Goal: Task Accomplishment & Management: Complete application form

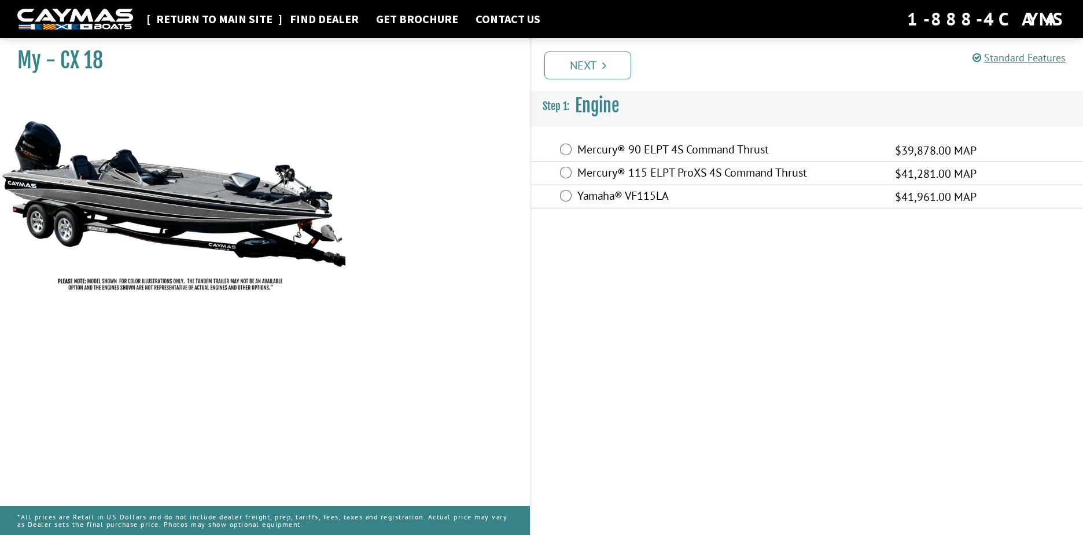
click at [209, 20] on link "Return to main site" at bounding box center [214, 19] width 128 height 15
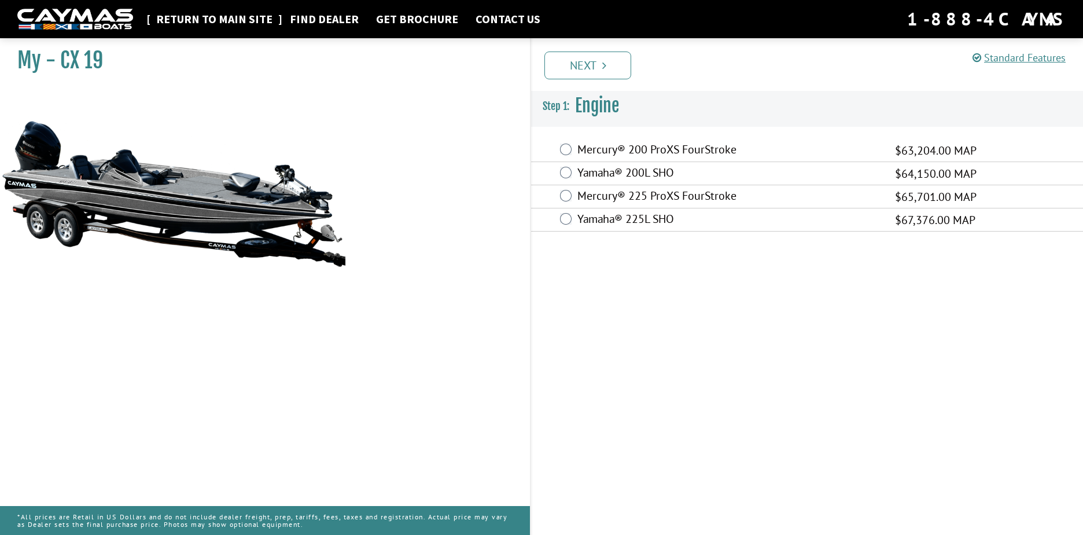
click at [226, 19] on link "Return to main site" at bounding box center [214, 19] width 128 height 15
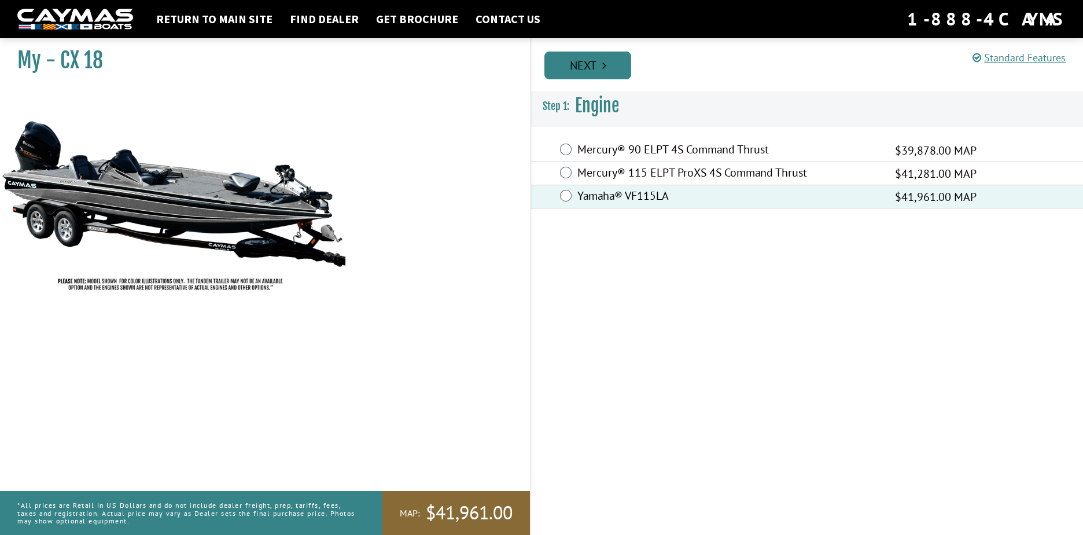
click at [595, 69] on link "Next" at bounding box center [588, 66] width 87 height 28
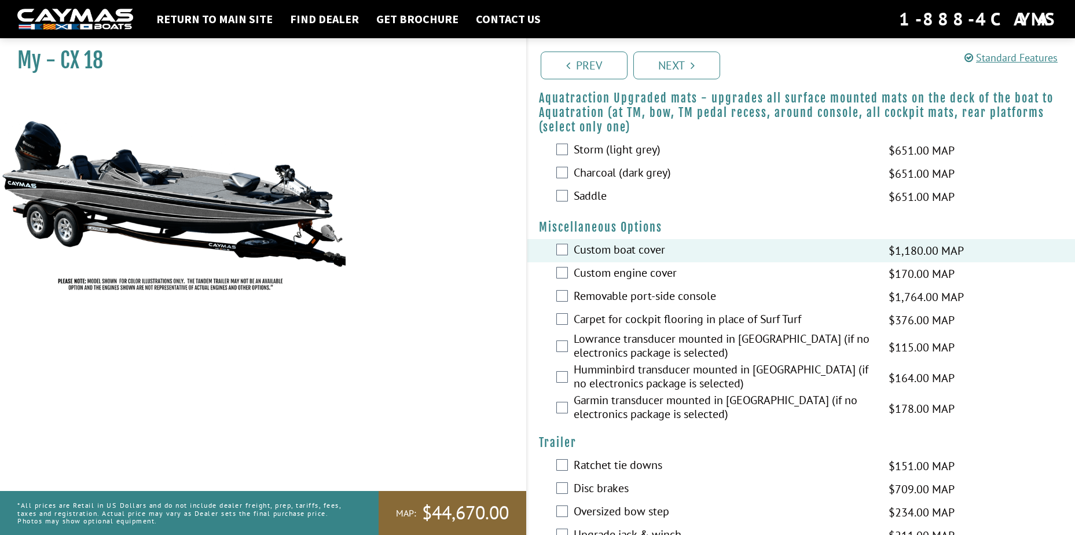
scroll to position [322, 0]
click at [695, 69] on link "Next" at bounding box center [676, 66] width 87 height 28
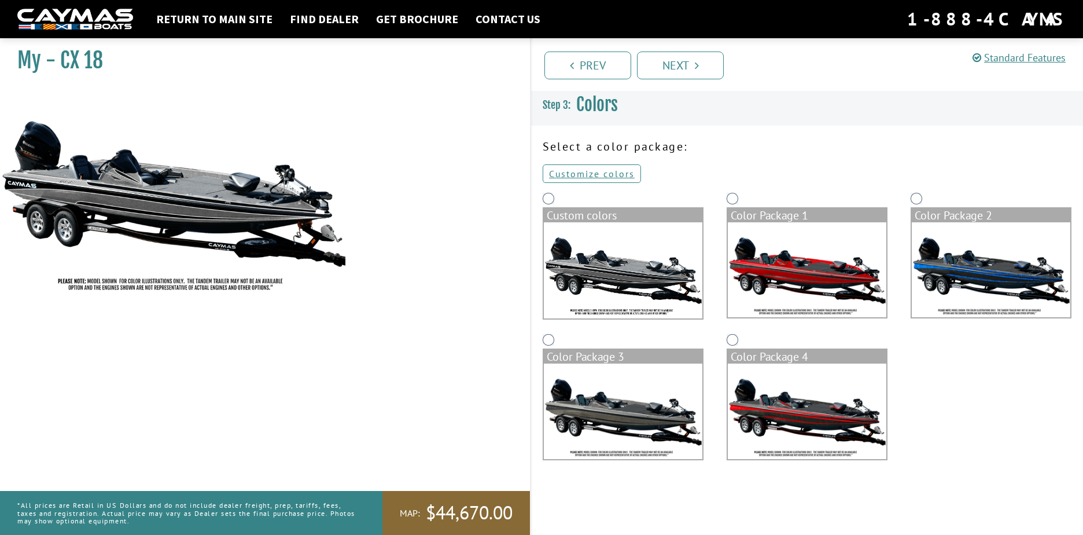
click at [824, 268] on img at bounding box center [807, 269] width 159 height 95
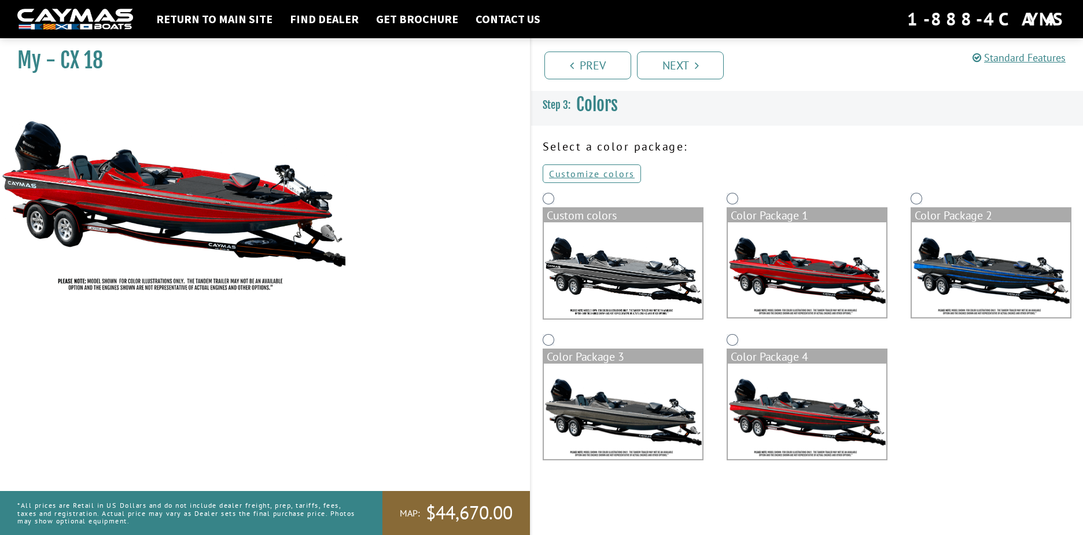
click at [979, 265] on img at bounding box center [991, 269] width 159 height 95
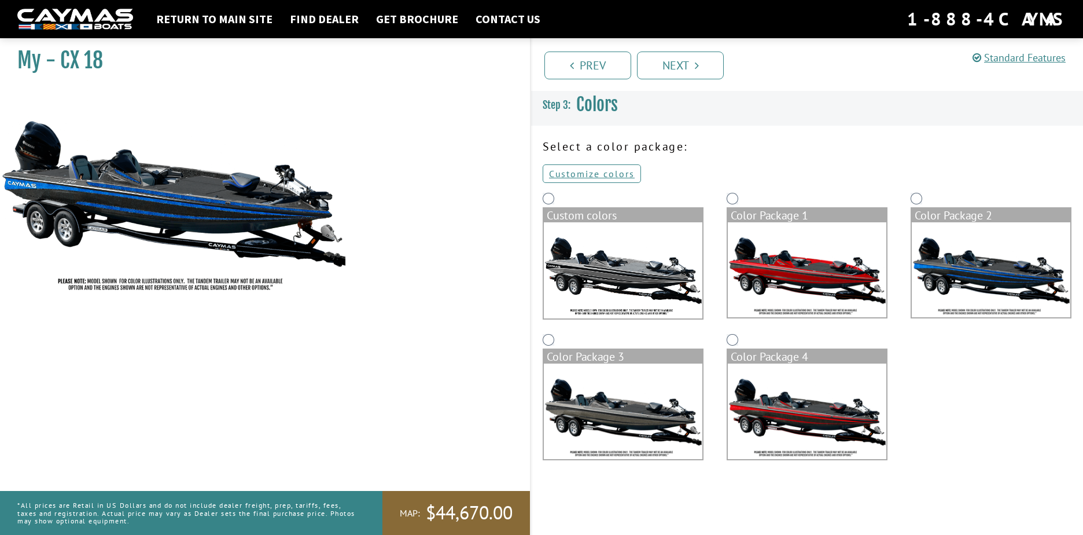
click at [647, 406] on img at bounding box center [623, 410] width 159 height 95
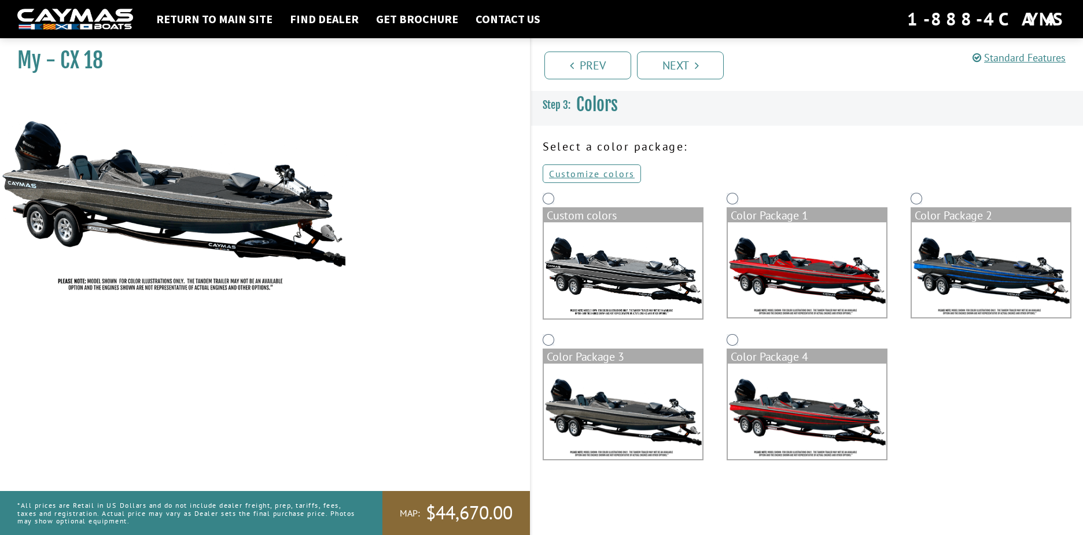
click at [818, 407] on img at bounding box center [807, 410] width 159 height 95
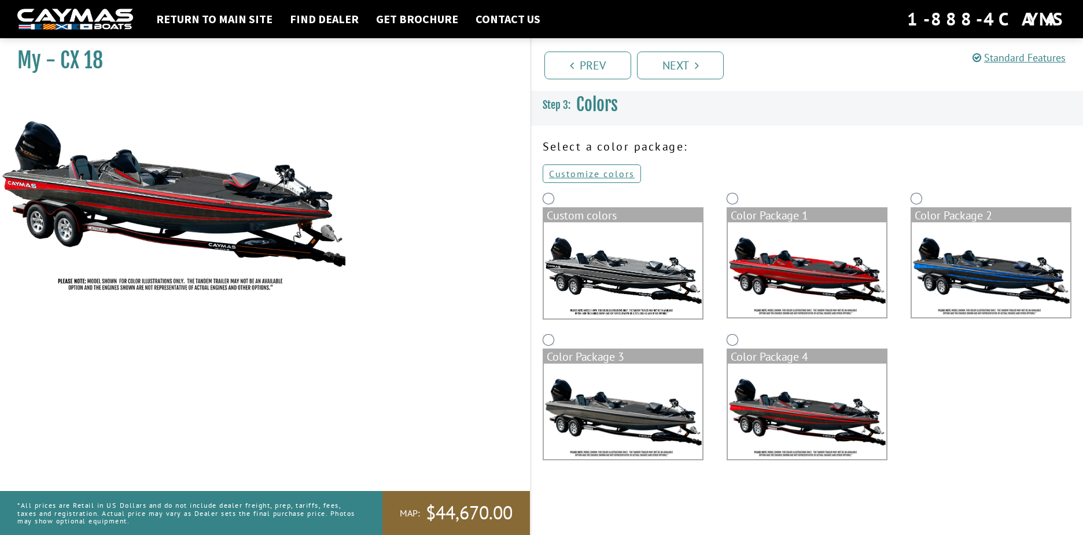
click at [630, 277] on img at bounding box center [623, 270] width 159 height 96
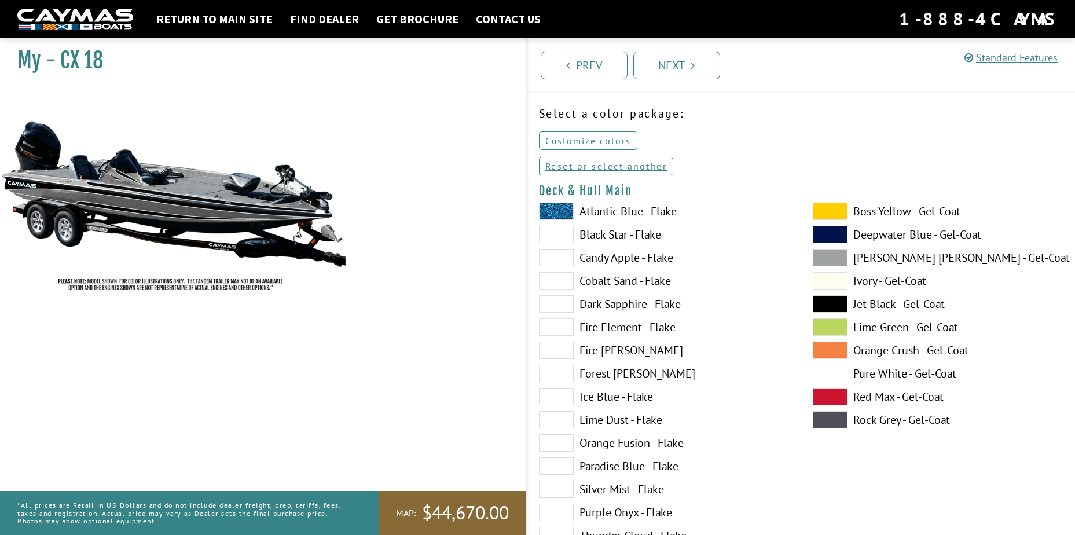
scroll to position [58, 0]
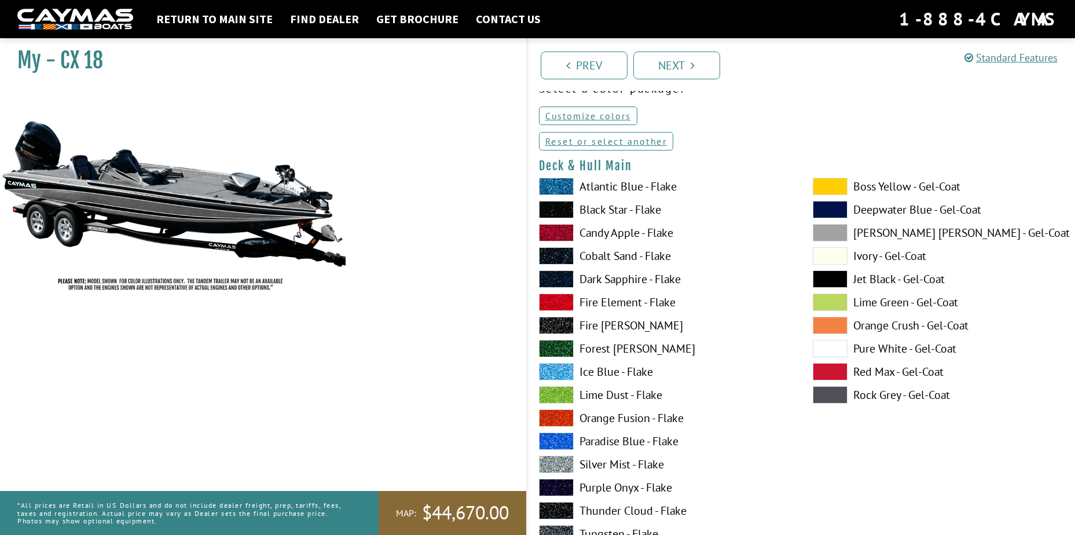
click at [557, 392] on span at bounding box center [556, 394] width 35 height 17
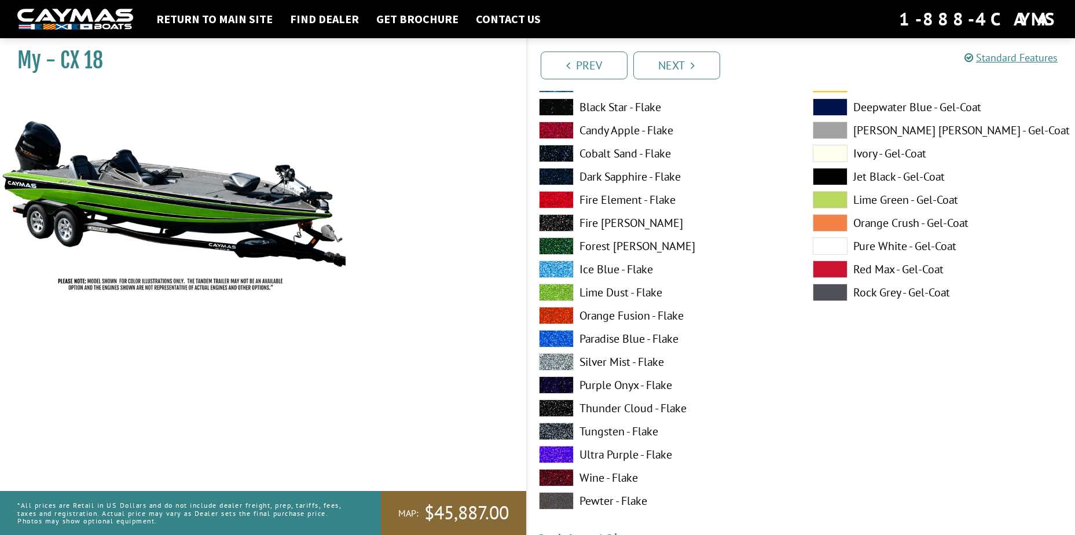
scroll to position [694, 0]
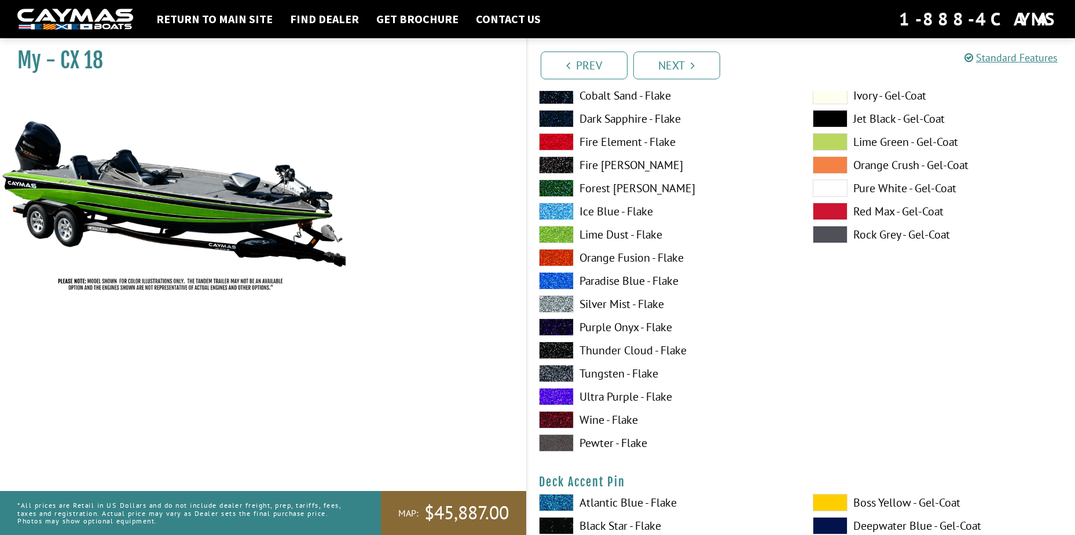
click at [563, 325] on span at bounding box center [556, 326] width 35 height 17
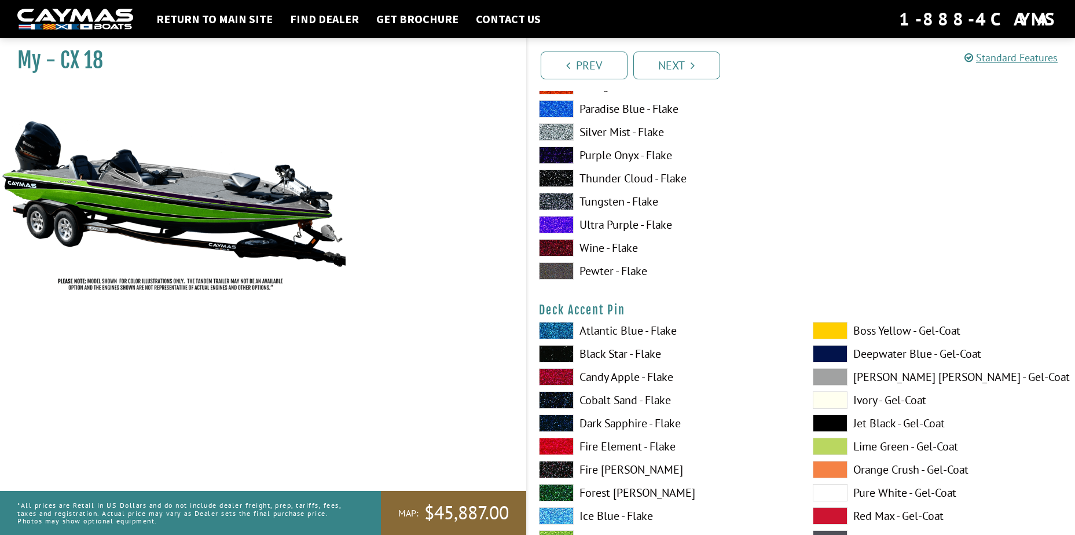
scroll to position [868, 0]
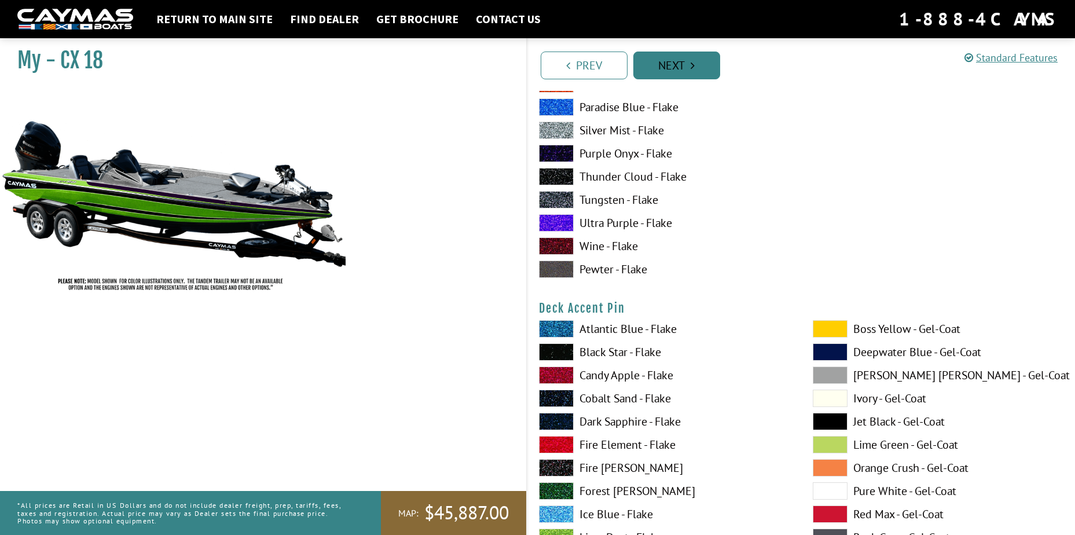
click at [689, 73] on link "Next" at bounding box center [676, 66] width 87 height 28
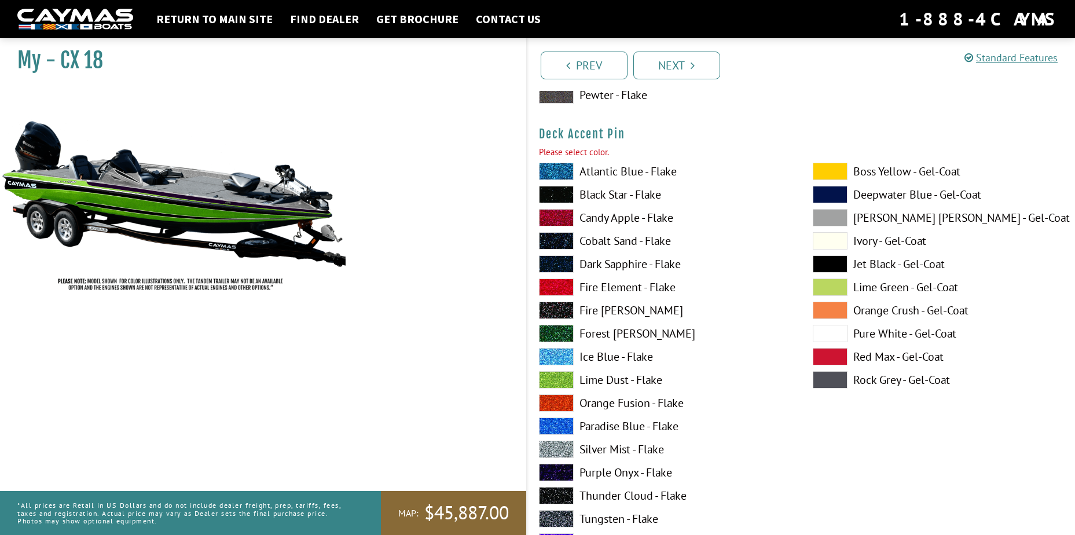
scroll to position [1072, 0]
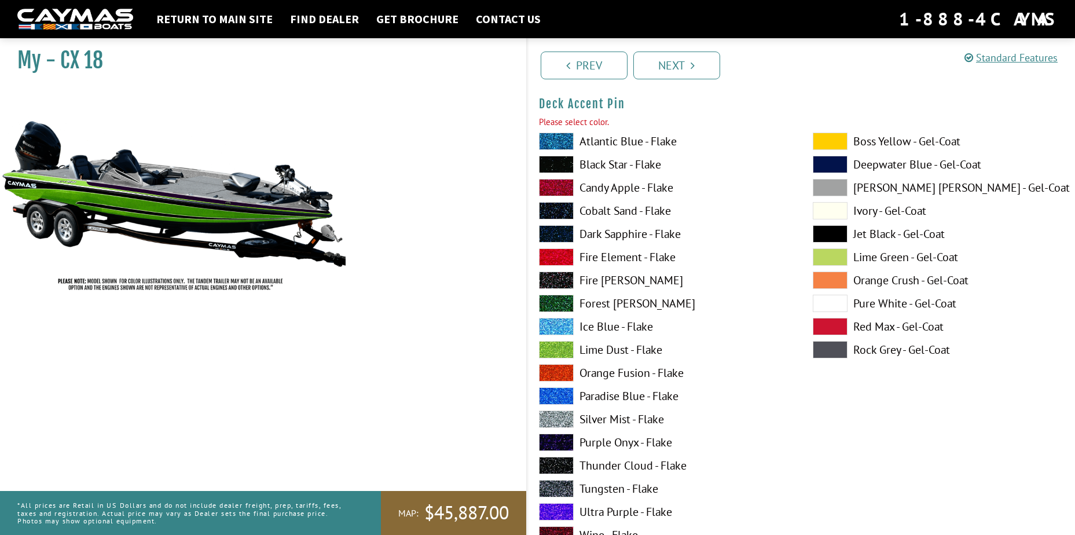
click at [564, 256] on span at bounding box center [556, 256] width 35 height 17
click at [686, 71] on link "Next" at bounding box center [676, 66] width 87 height 28
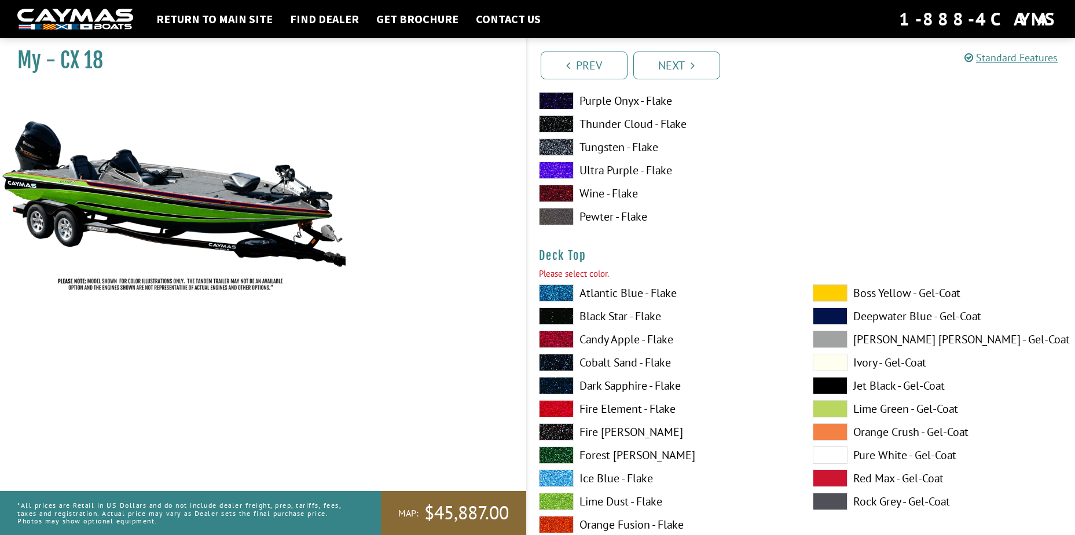
scroll to position [1549, 0]
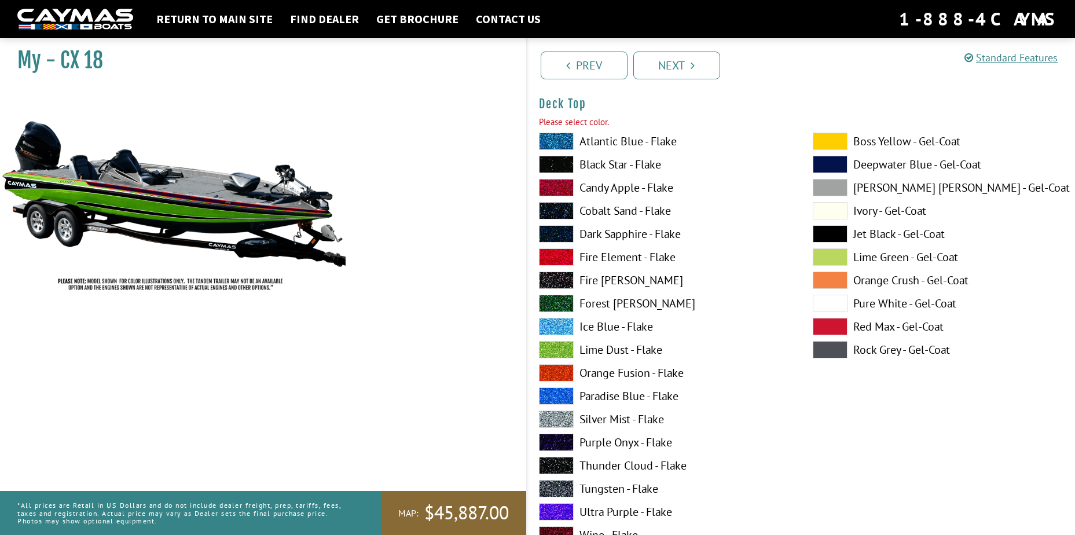
click at [557, 211] on span at bounding box center [556, 210] width 35 height 17
click at [683, 66] on link "Next" at bounding box center [676, 66] width 87 height 28
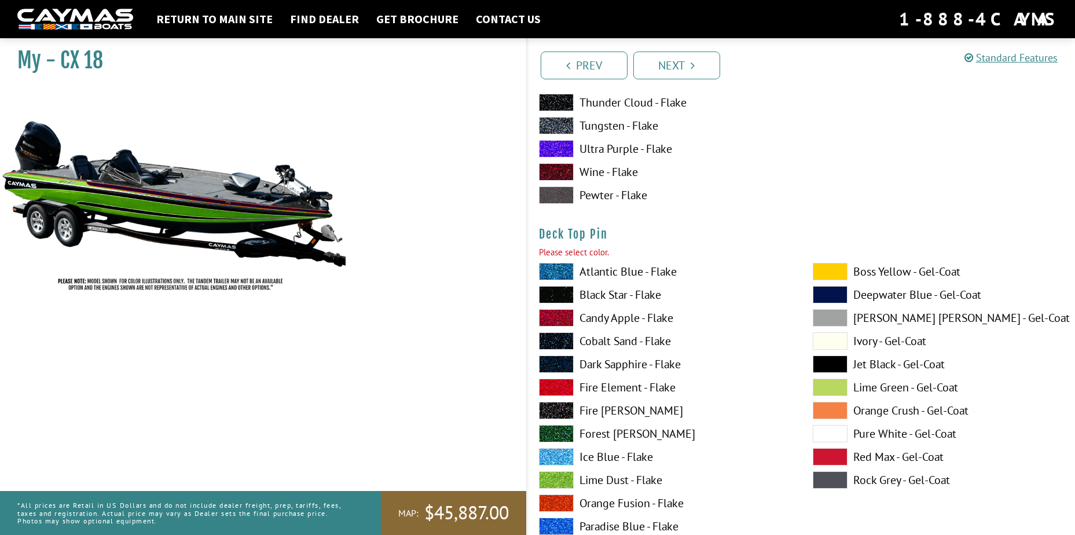
scroll to position [2025, 0]
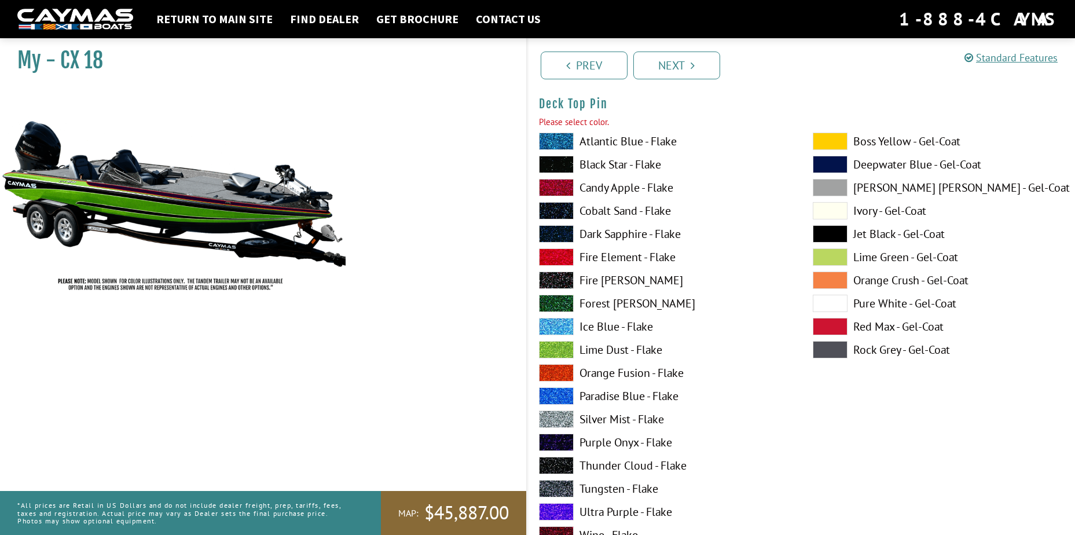
click at [551, 324] on span at bounding box center [556, 326] width 35 height 17
click at [667, 73] on link "Next" at bounding box center [676, 66] width 87 height 28
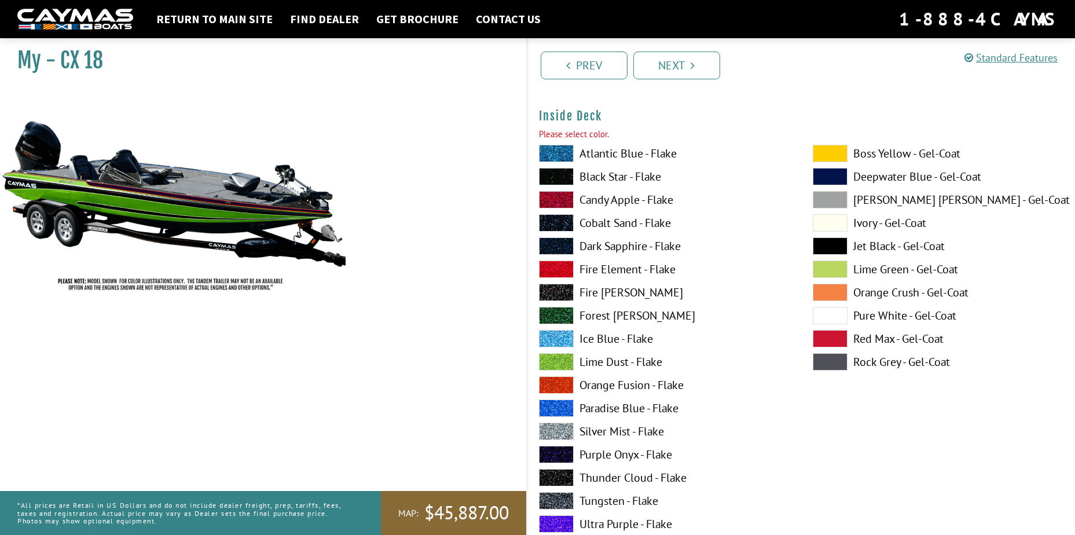
scroll to position [2501, 0]
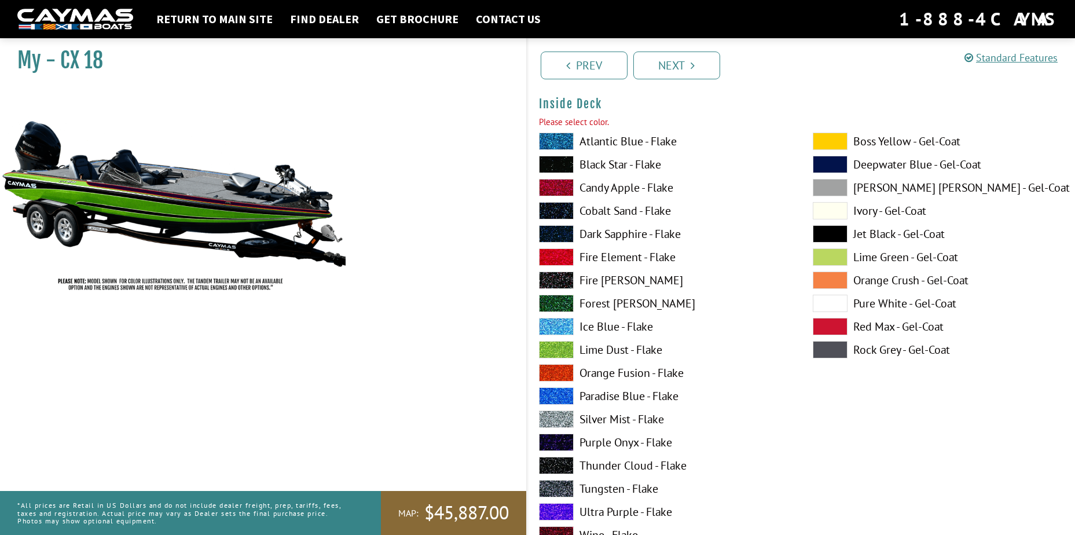
click at [551, 233] on span at bounding box center [556, 233] width 35 height 17
click at [679, 65] on link "Next" at bounding box center [676, 66] width 87 height 28
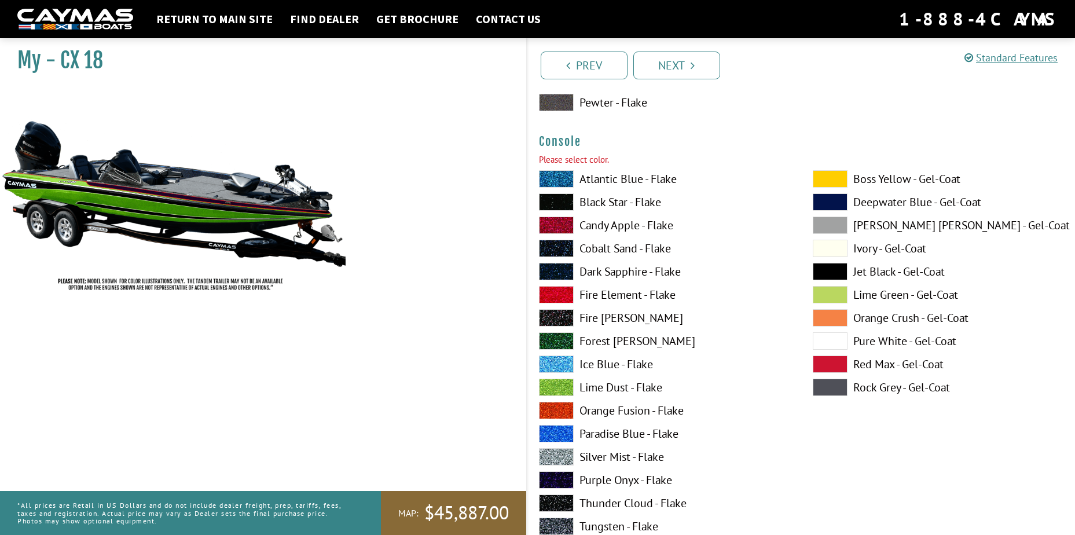
scroll to position [2977, 0]
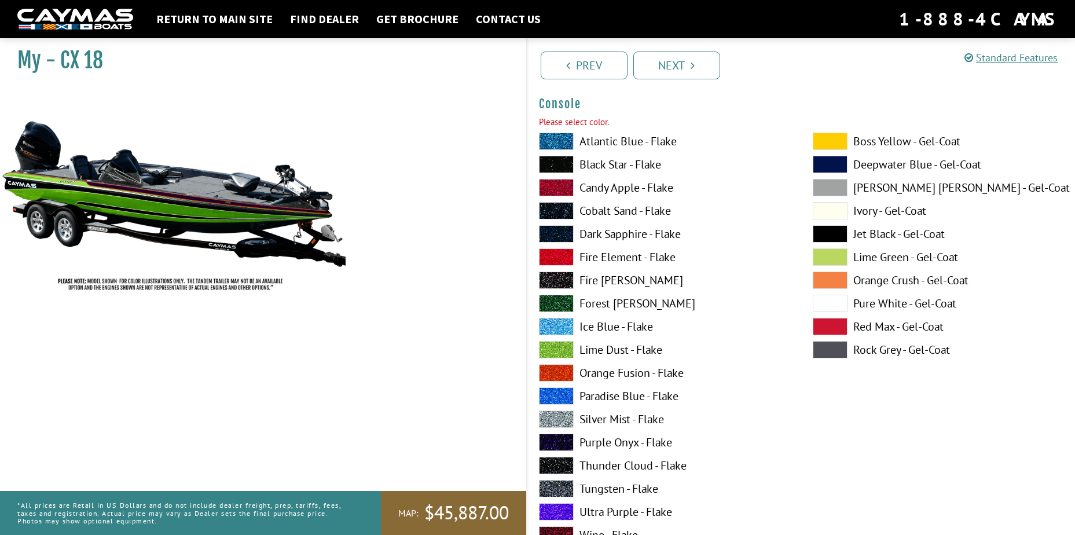
click at [562, 303] on span at bounding box center [556, 303] width 35 height 17
click at [682, 72] on link "Next" at bounding box center [676, 66] width 87 height 28
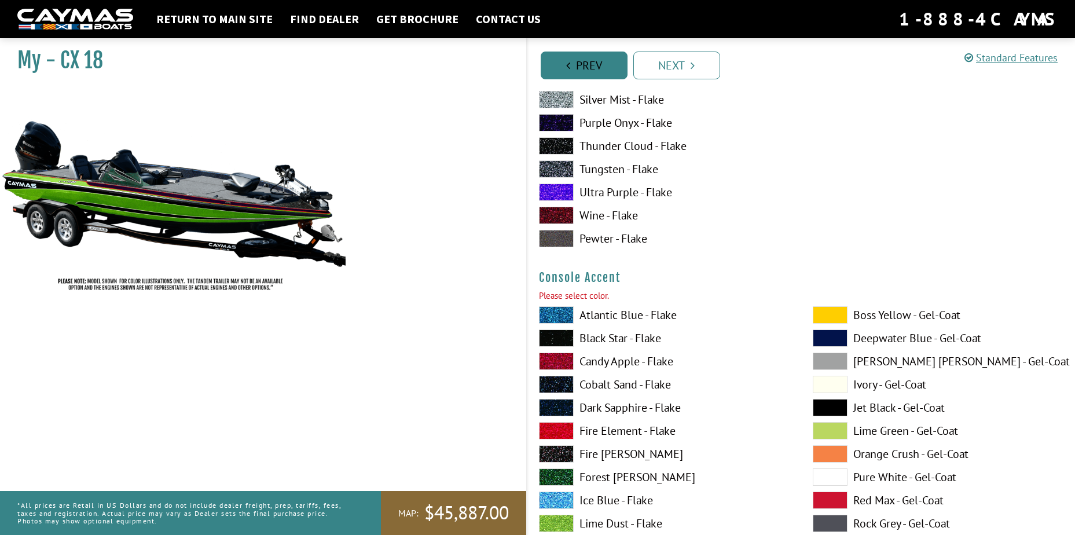
click at [598, 63] on link "Prev" at bounding box center [583, 66] width 87 height 28
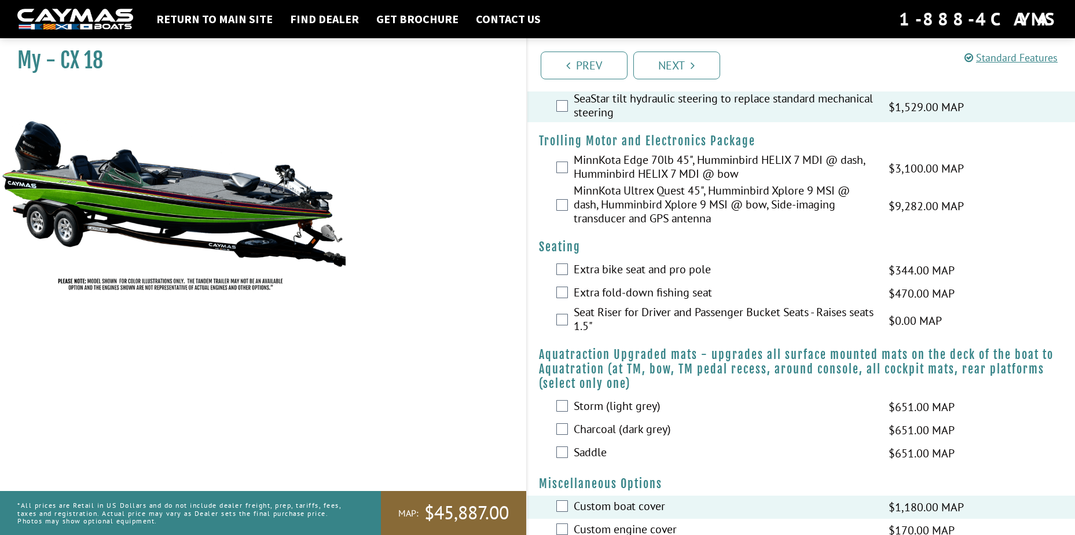
scroll to position [0, 0]
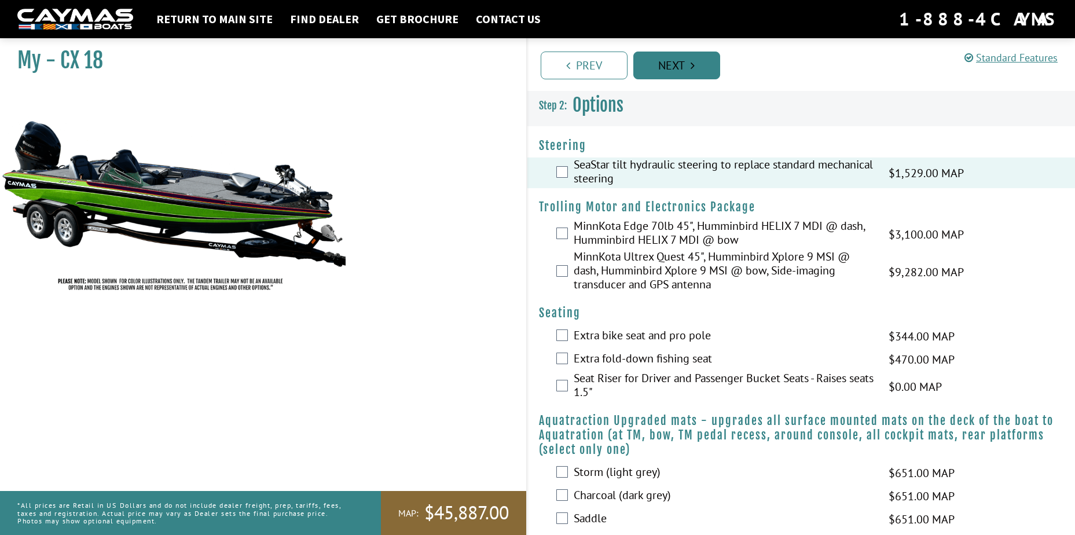
click at [681, 60] on link "Next" at bounding box center [676, 66] width 87 height 28
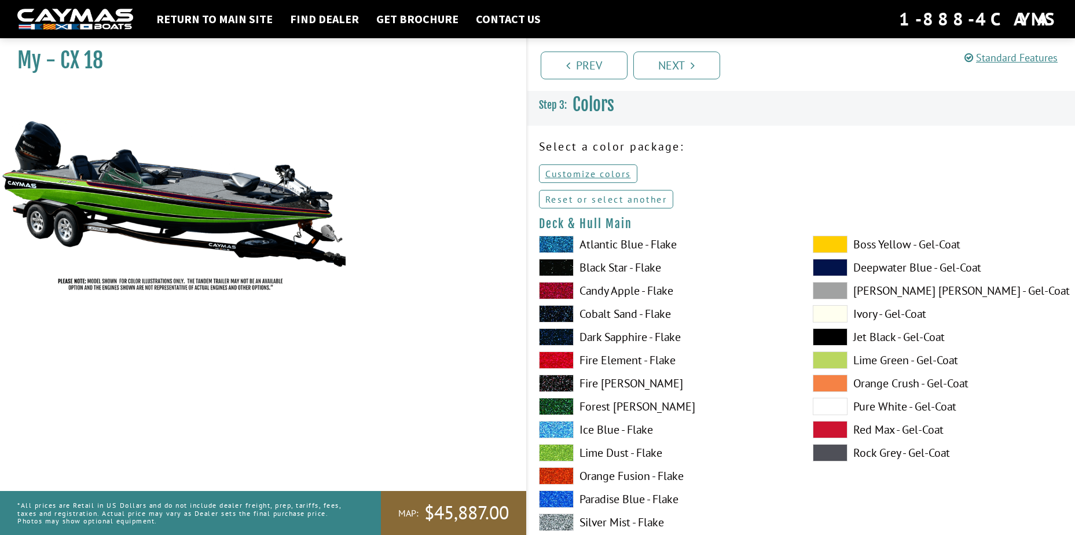
click at [614, 197] on link "Reset or select another" at bounding box center [606, 199] width 135 height 19
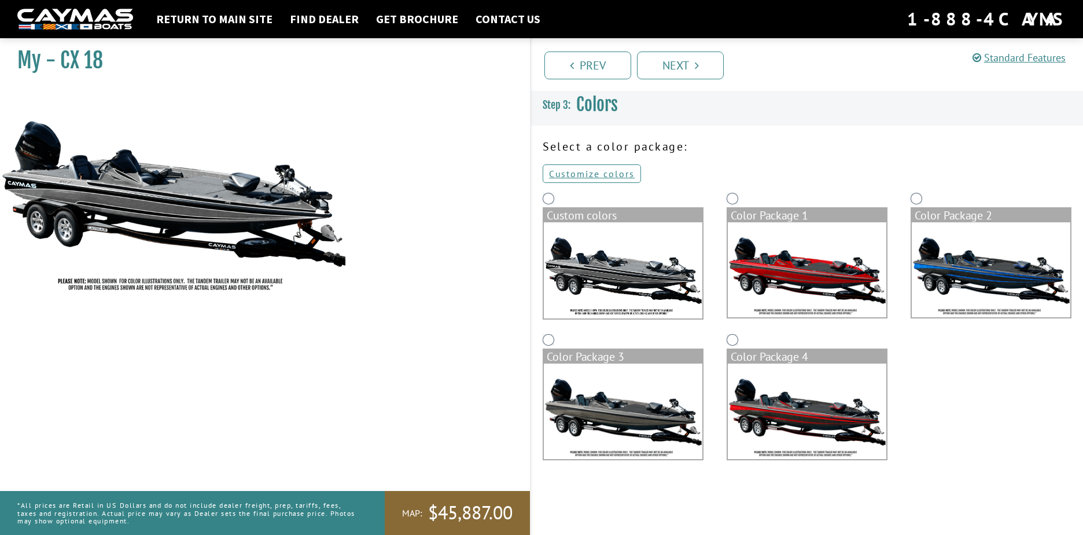
click at [647, 258] on img at bounding box center [623, 270] width 159 height 96
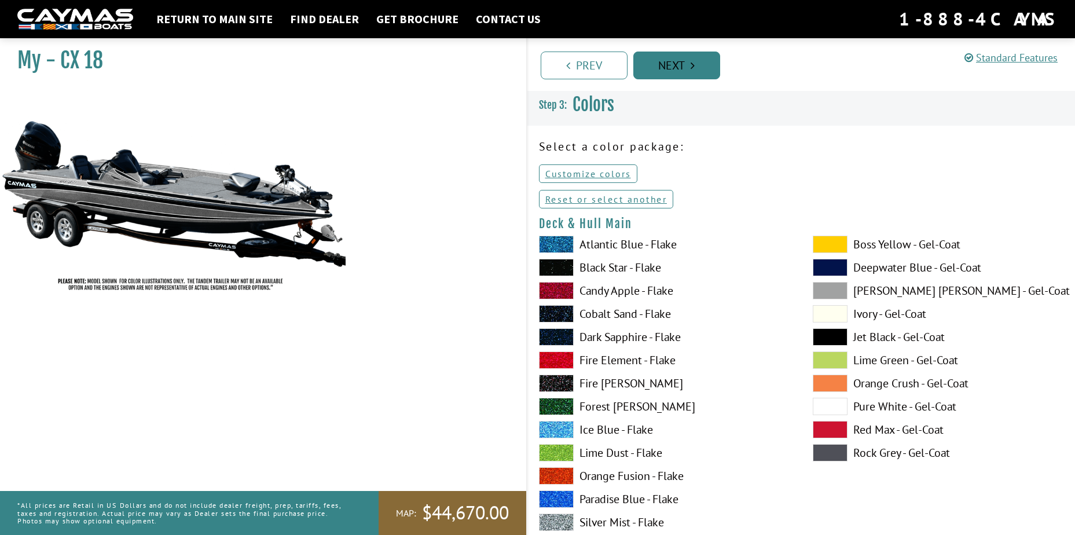
click at [683, 69] on link "Next" at bounding box center [676, 66] width 87 height 28
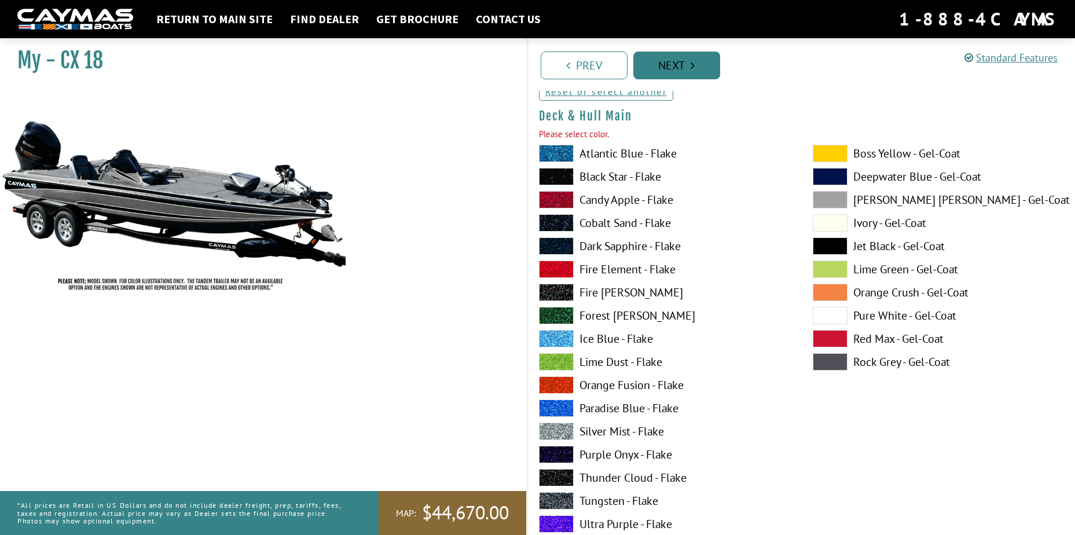
scroll to position [120, 0]
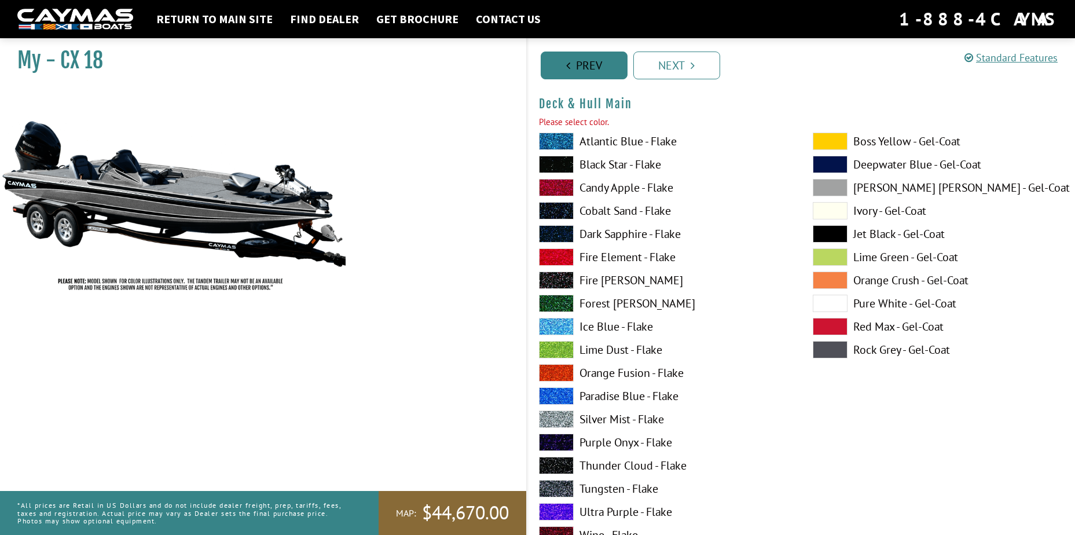
click at [591, 60] on link "Prev" at bounding box center [583, 66] width 87 height 28
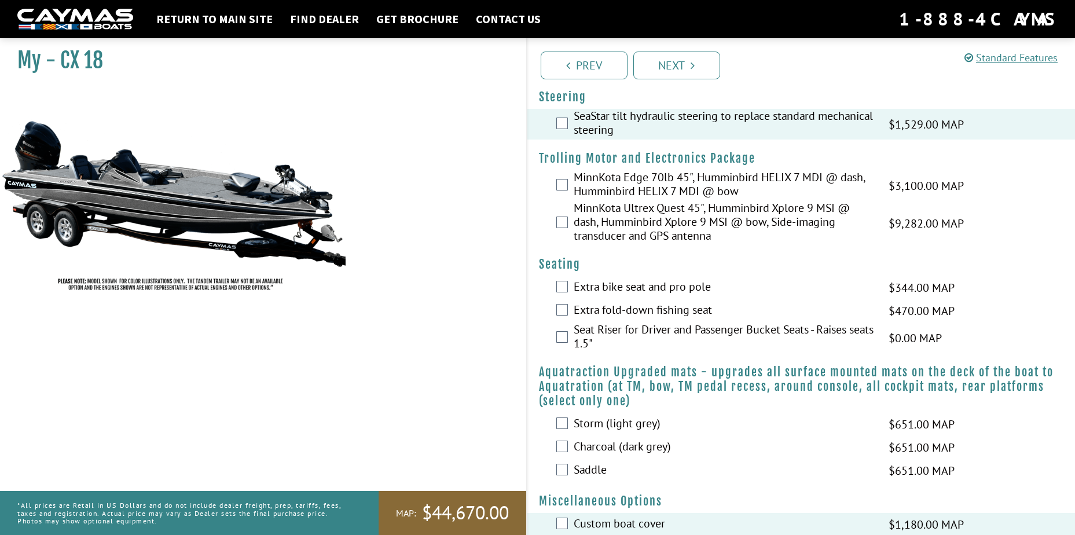
scroll to position [0, 0]
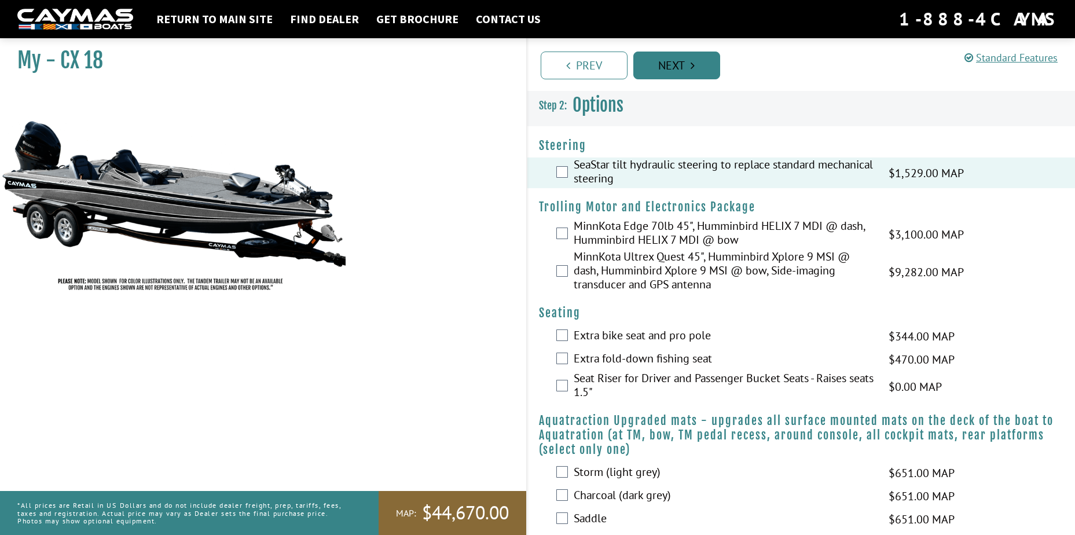
click at [687, 71] on link "Next" at bounding box center [676, 66] width 87 height 28
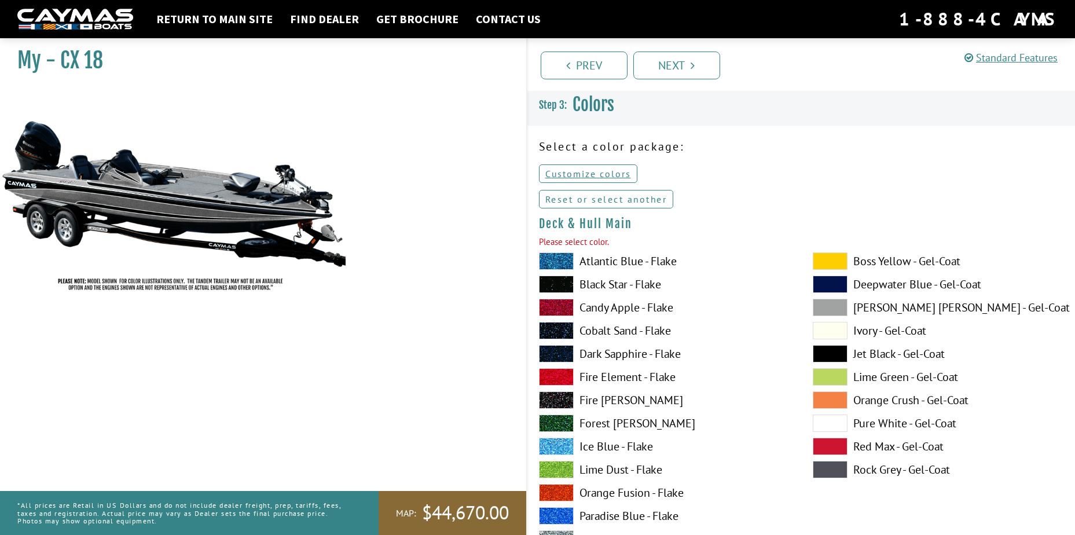
click at [644, 198] on link "Reset or select another" at bounding box center [606, 199] width 135 height 19
click at [685, 65] on link "Next" at bounding box center [676, 66] width 87 height 28
click at [602, 172] on link "Customize colors" at bounding box center [588, 173] width 98 height 19
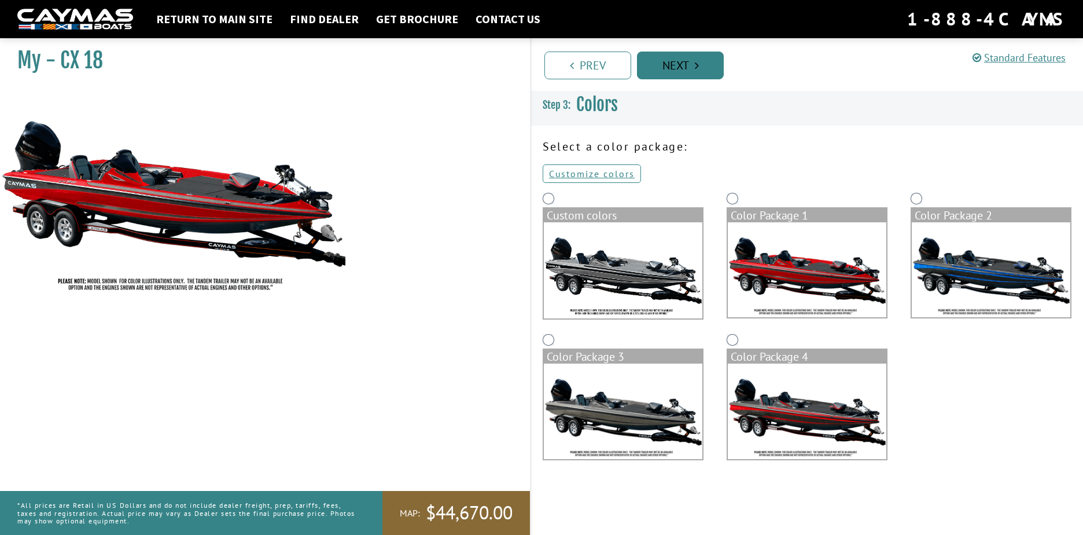
click at [686, 68] on link "Next" at bounding box center [680, 66] width 87 height 28
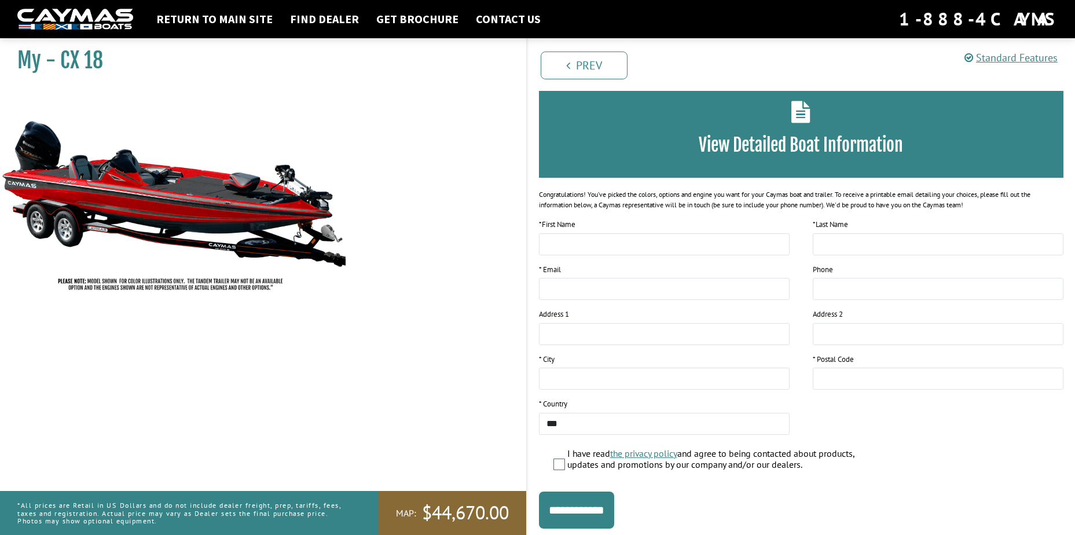
scroll to position [29, 0]
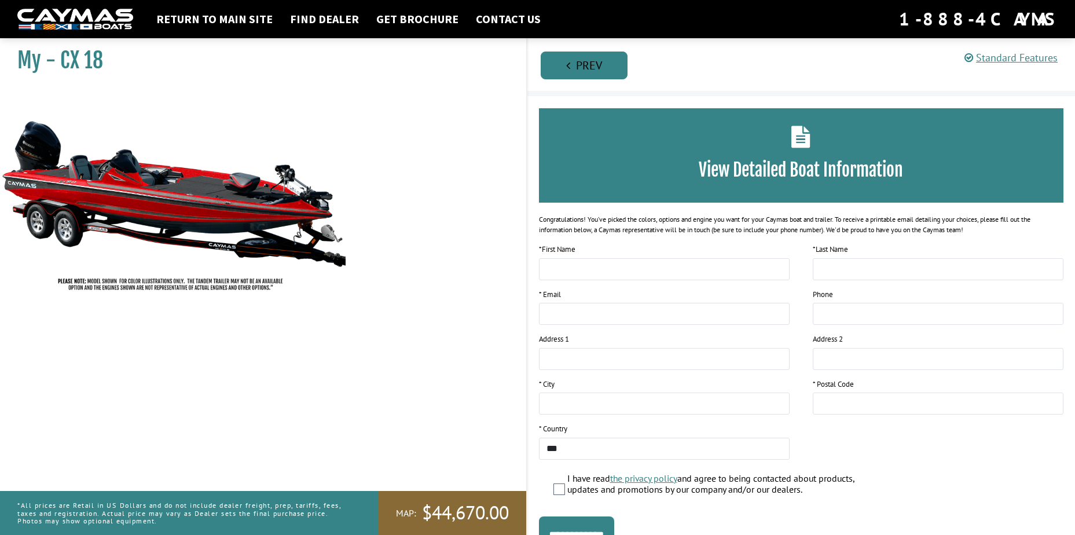
click at [601, 63] on link "Prev" at bounding box center [583, 66] width 87 height 28
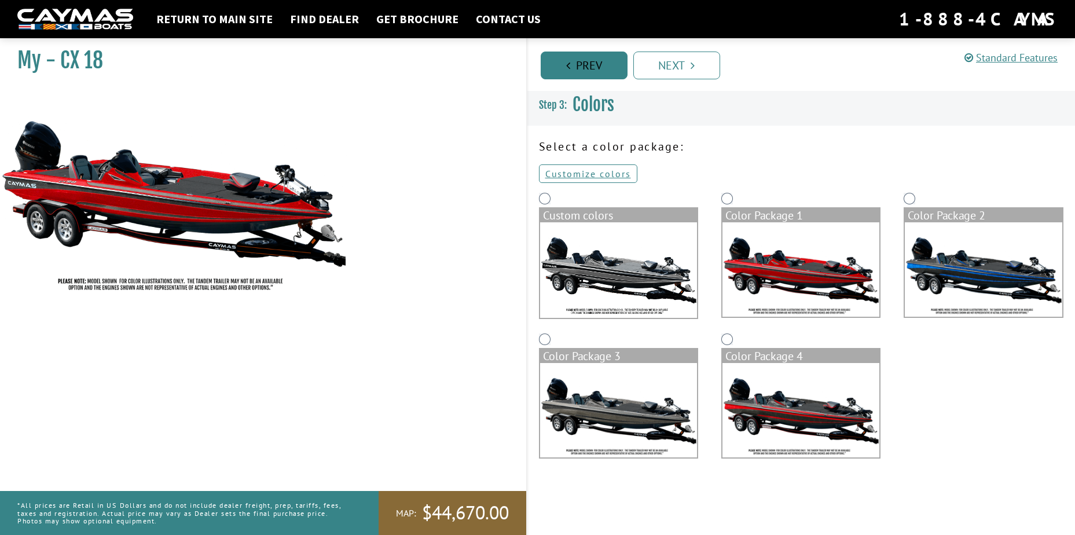
scroll to position [0, 0]
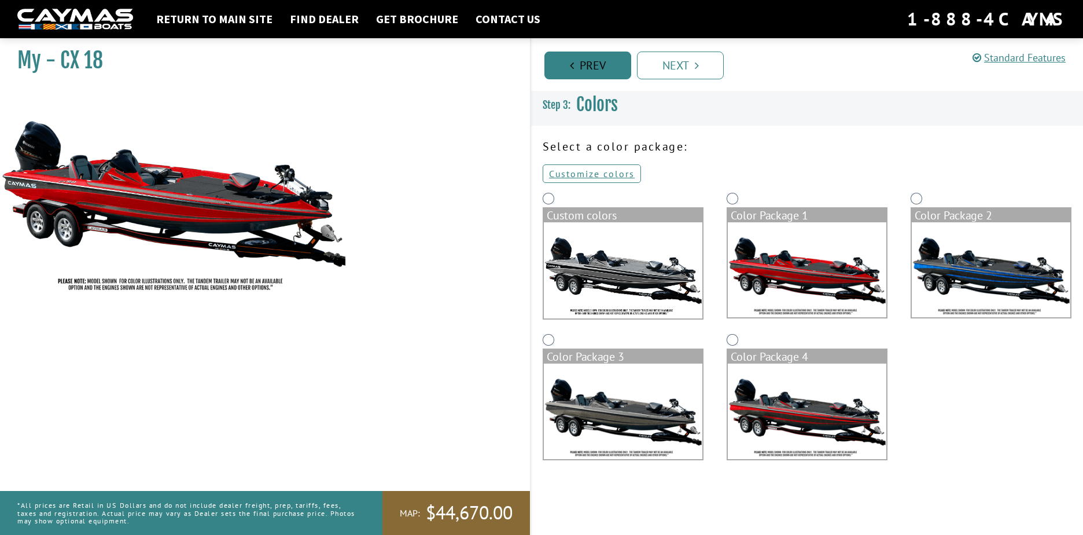
click at [601, 63] on link "Prev" at bounding box center [588, 66] width 87 height 28
